Goal: Find specific page/section: Find specific page/section

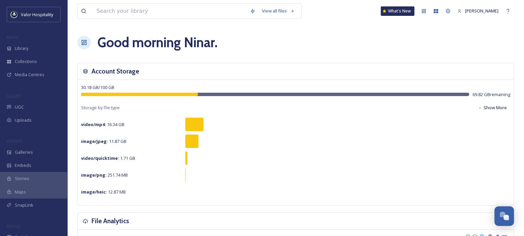
scroll to position [171, 0]
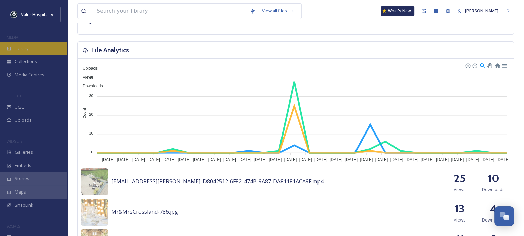
click at [28, 53] on div "Library" at bounding box center [33, 48] width 67 height 13
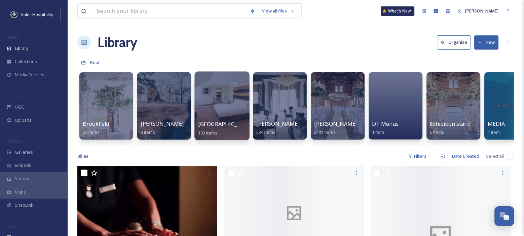
click at [212, 98] on div at bounding box center [222, 105] width 55 height 69
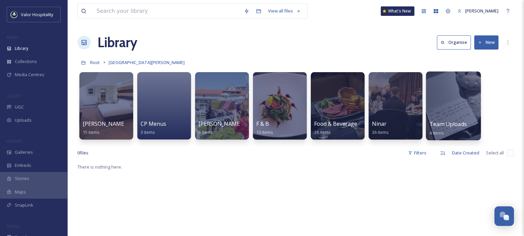
click at [438, 97] on div at bounding box center [453, 105] width 55 height 69
